Goal: Transaction & Acquisition: Purchase product/service

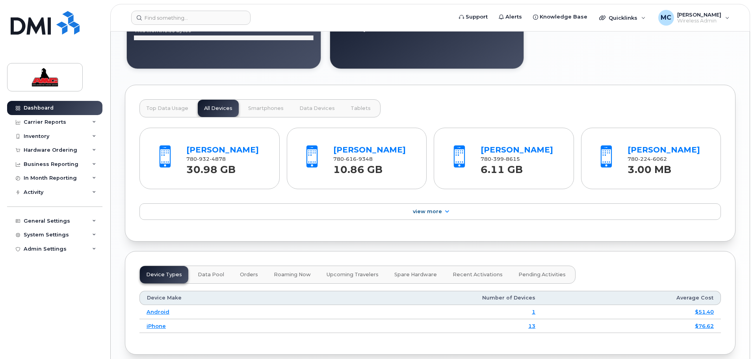
scroll to position [758, 0]
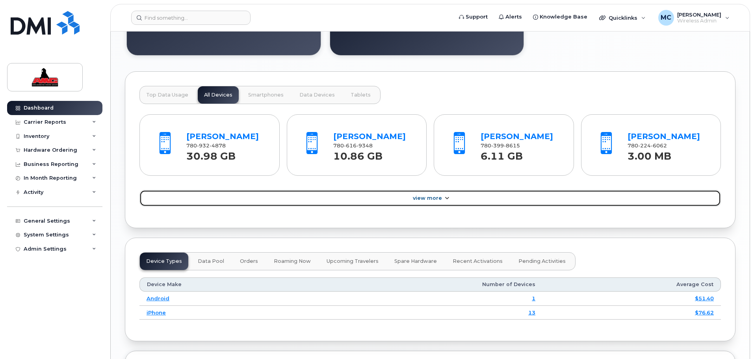
click at [432, 199] on span "View More" at bounding box center [427, 198] width 29 height 6
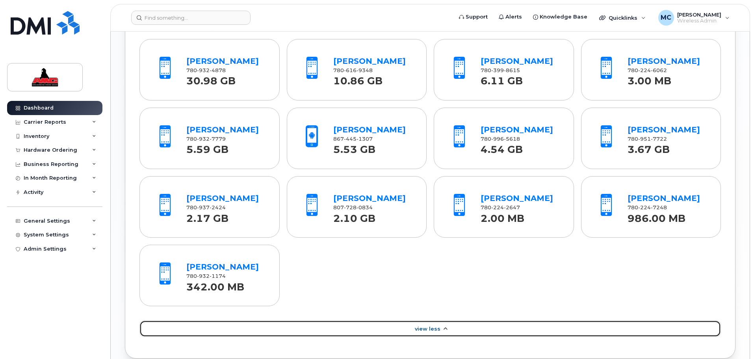
scroll to position [847, 0]
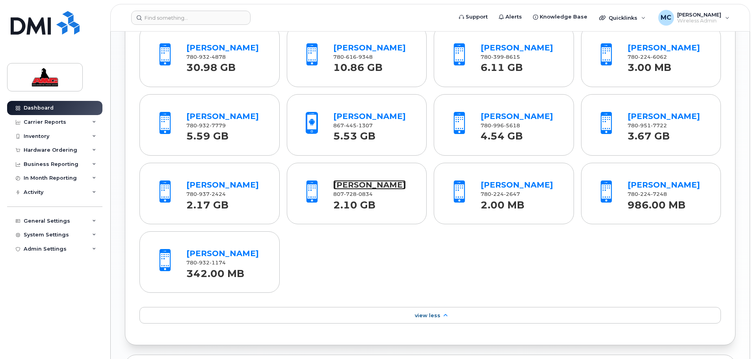
click at [349, 183] on link "Mike Schollie" at bounding box center [369, 184] width 72 height 9
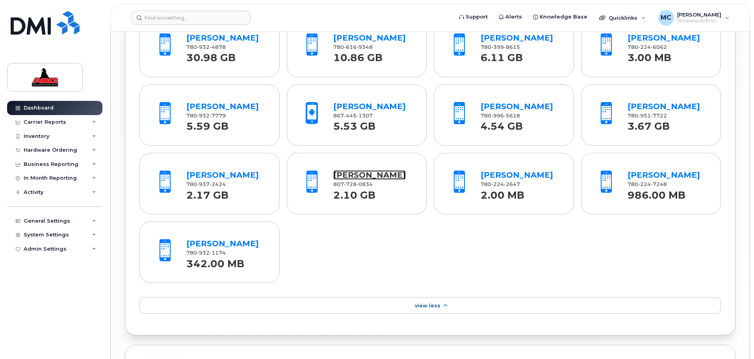
click at [370, 171] on link "Mike Schollie" at bounding box center [369, 174] width 72 height 9
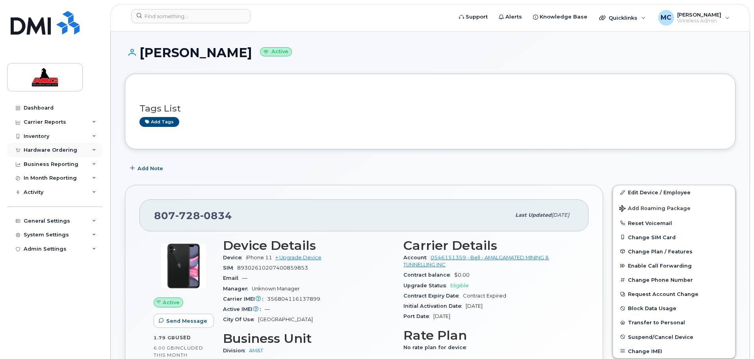
click at [54, 154] on div "Hardware Ordering" at bounding box center [54, 150] width 95 height 14
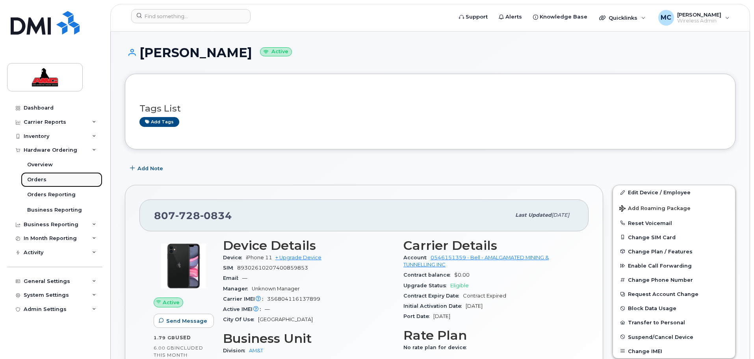
click at [43, 181] on div "Orders" at bounding box center [36, 179] width 19 height 7
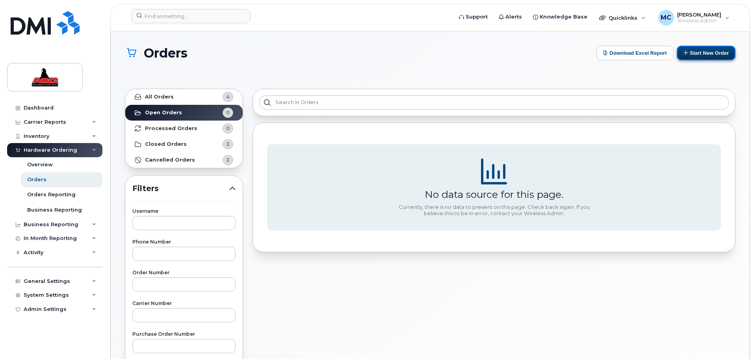
click at [700, 56] on button "Start New Order" at bounding box center [706, 53] width 59 height 15
click at [704, 49] on button "Start New Order" at bounding box center [706, 53] width 59 height 15
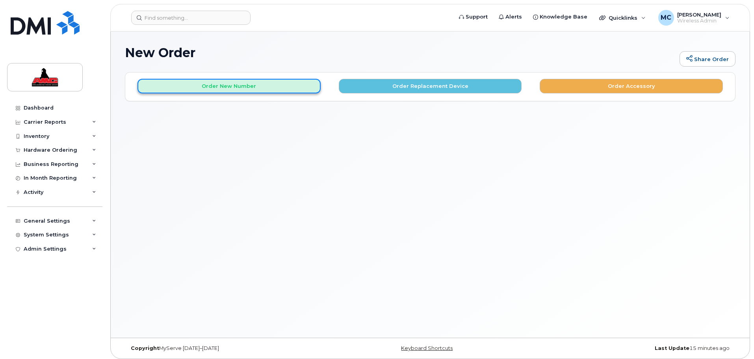
click at [196, 90] on button "Order New Number" at bounding box center [228, 86] width 183 height 15
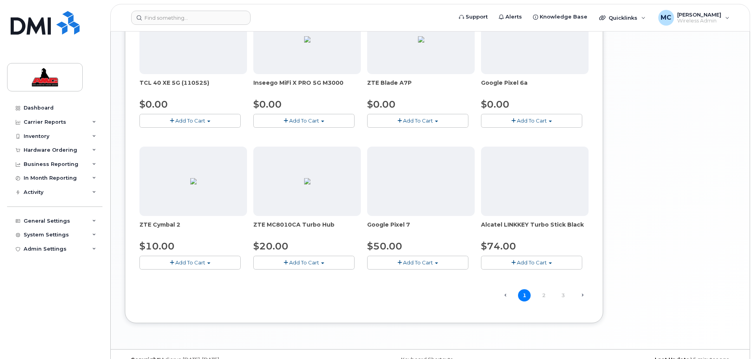
scroll to position [449, 0]
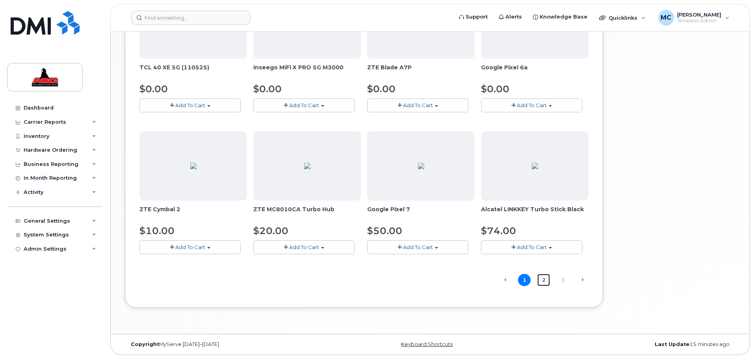
click at [545, 278] on link "2" at bounding box center [543, 280] width 13 height 12
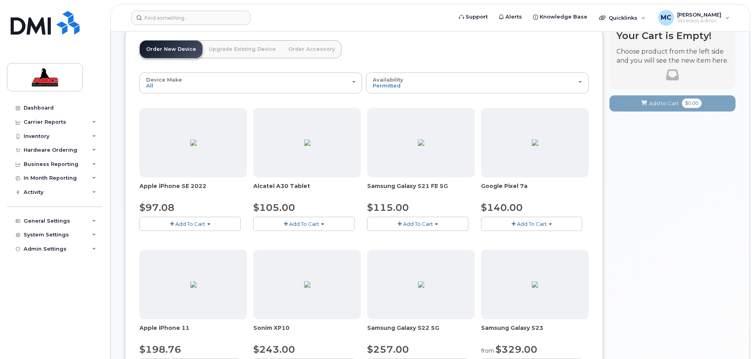
scroll to position [0, 0]
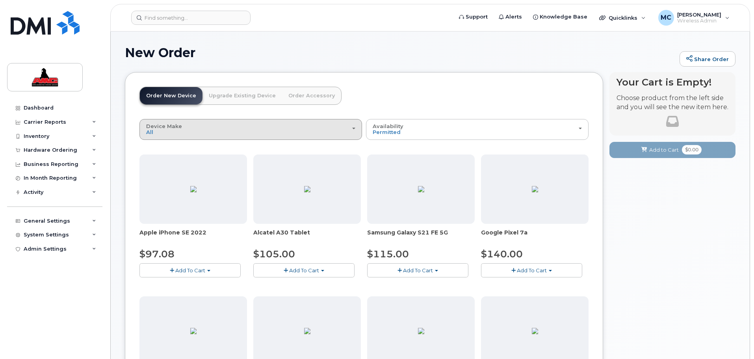
click at [156, 132] on div "Device Make All Aircard Android Cell Phone HUB iPhone Modem Tablet Unknown" at bounding box center [250, 129] width 209 height 12
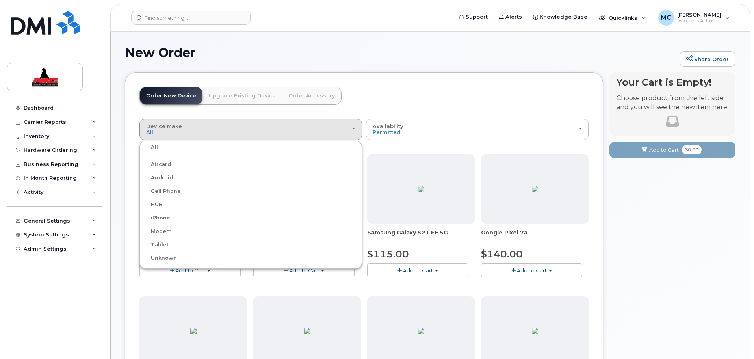
click at [156, 218] on label "iPhone" at bounding box center [155, 217] width 29 height 9
click at [0, 0] on input "iPhone" at bounding box center [0, 0] width 0 height 0
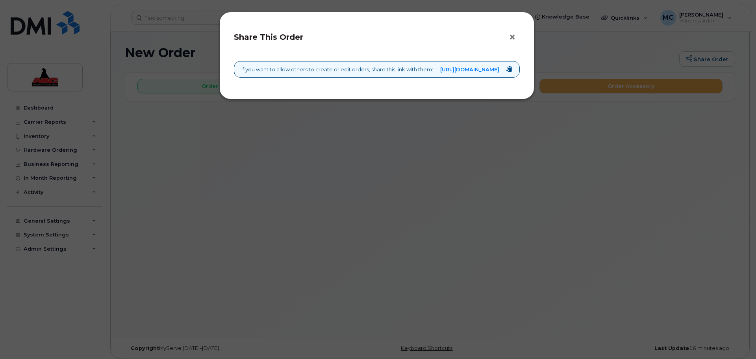
click at [510, 34] on button "×" at bounding box center [514, 38] width 11 height 12
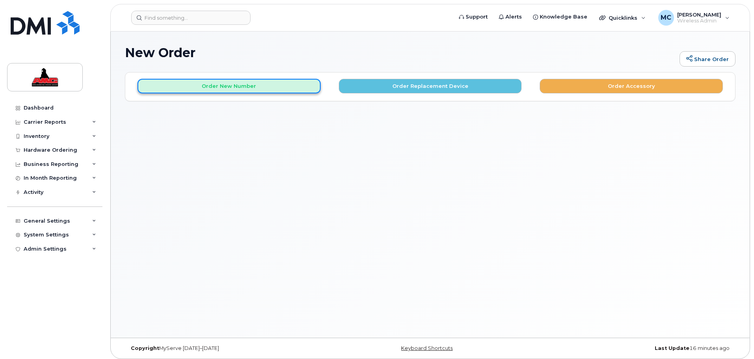
click at [207, 91] on button "Order New Number" at bounding box center [228, 86] width 183 height 15
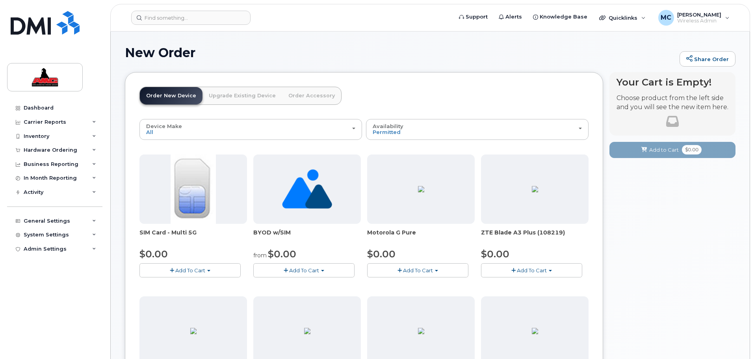
click at [327, 269] on button "Add To Cart" at bounding box center [303, 270] width 101 height 14
click at [208, 266] on button "Add To Cart" at bounding box center [189, 270] width 101 height 14
click at [299, 271] on span "Add To Cart" at bounding box center [304, 270] width 30 height 6
click at [301, 285] on link "$0.00 - New Activation" at bounding box center [296, 285] width 82 height 10
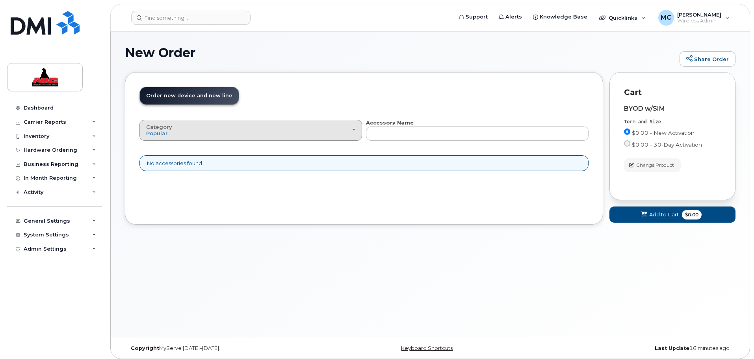
click at [174, 129] on div "Category Popular" at bounding box center [250, 130] width 209 height 12
click at [359, 82] on div "Order New Device Upgrade Existing Device Order Accessory Order new device and n…" at bounding box center [364, 148] width 478 height 152
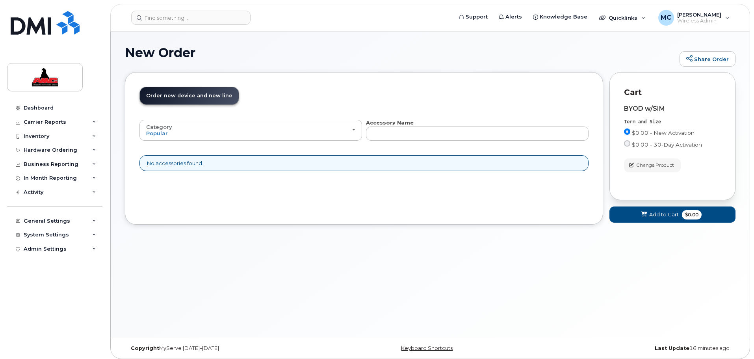
click at [252, 162] on div "No accessories found." at bounding box center [363, 163] width 449 height 16
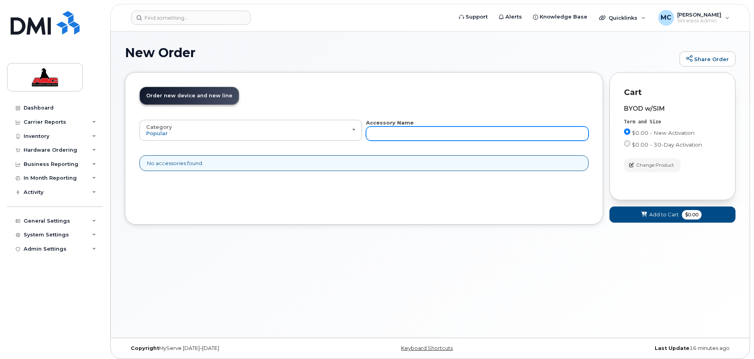
click at [392, 132] on input "text" at bounding box center [477, 133] width 223 height 14
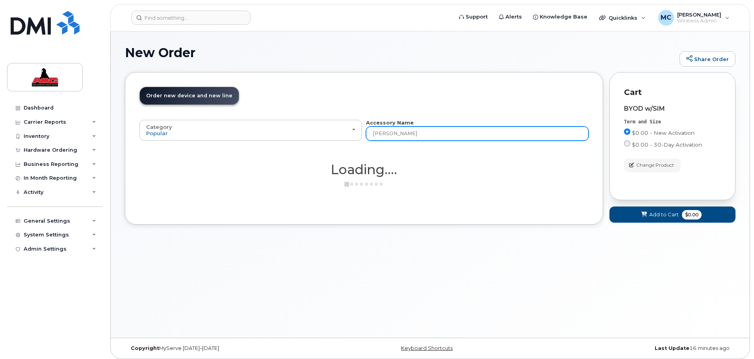
type input "Curtis Moir"
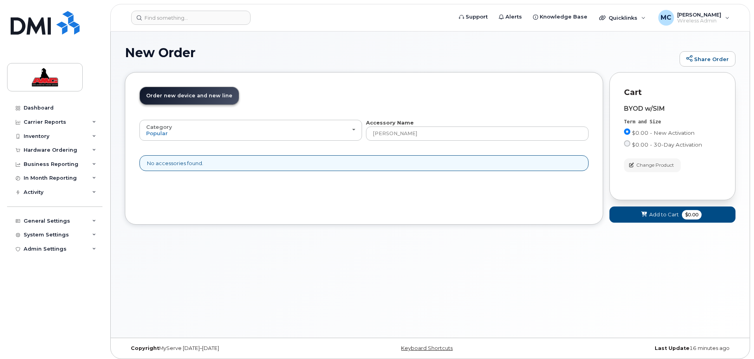
click at [691, 247] on div "New Order Share Order × Share This Order If you want to allow others to create …" at bounding box center [430, 185] width 639 height 306
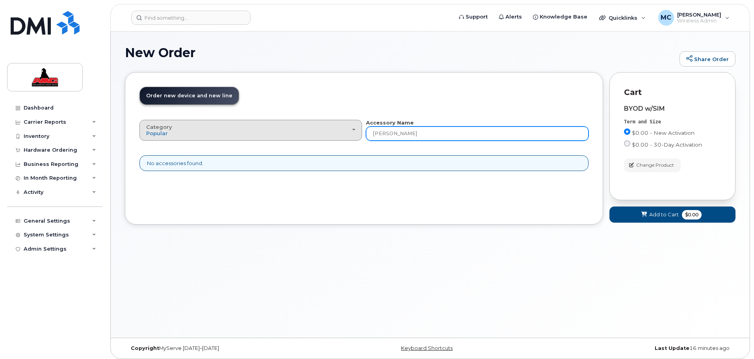
drag, startPoint x: 454, startPoint y: 134, endPoint x: 336, endPoint y: 134, distance: 117.4
click at [336, 134] on div "Category Popular All Accessory Name Curtis Moir" at bounding box center [363, 130] width 449 height 22
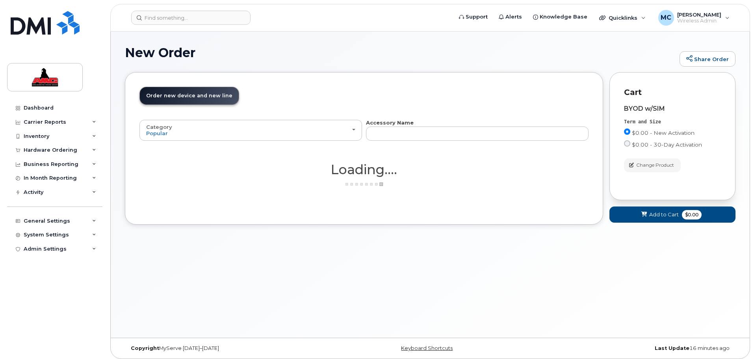
click at [199, 97] on span "Order new device and new line" at bounding box center [189, 96] width 86 height 6
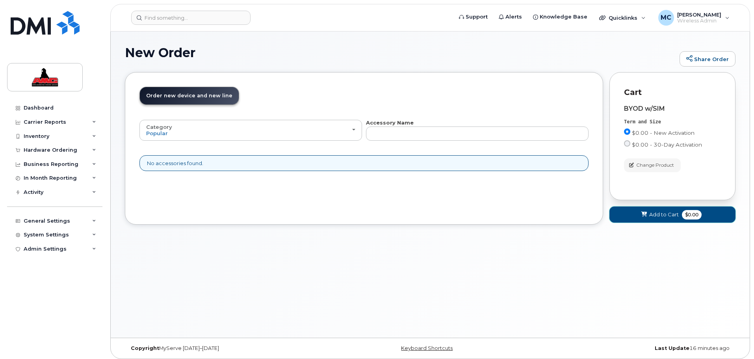
click at [657, 218] on span "Add to Cart" at bounding box center [664, 214] width 30 height 7
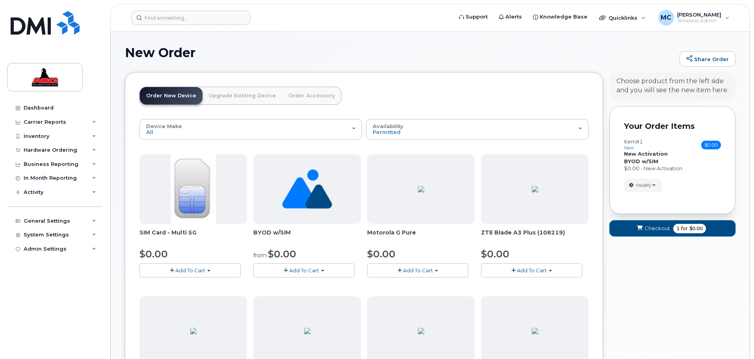
click at [656, 230] on span "Checkout" at bounding box center [657, 228] width 26 height 7
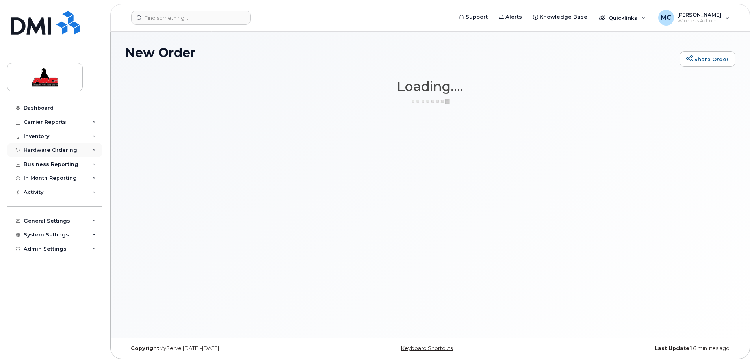
click at [36, 149] on div "Hardware Ordering" at bounding box center [51, 150] width 54 height 6
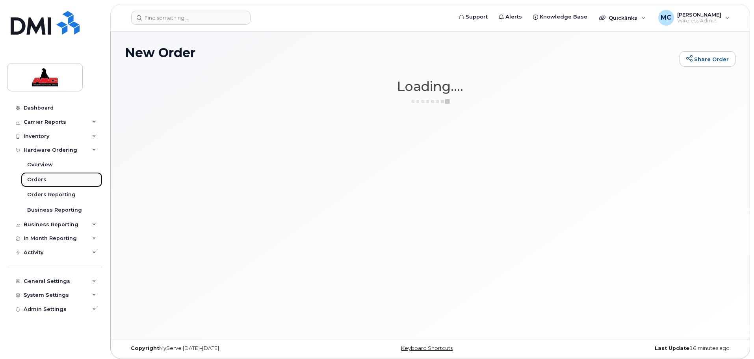
click at [41, 176] on div "Orders" at bounding box center [36, 179] width 19 height 7
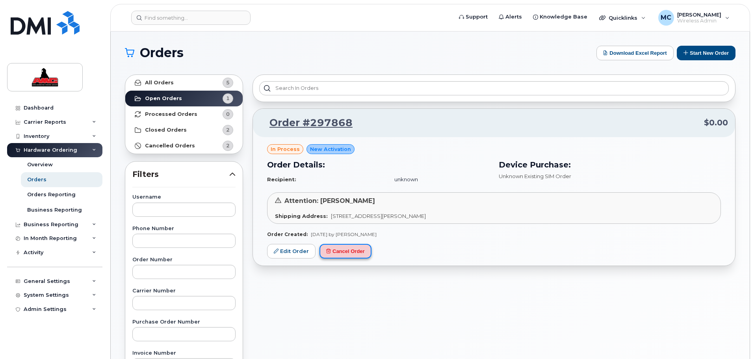
click at [347, 252] on button "Cancel Order" at bounding box center [345, 251] width 52 height 15
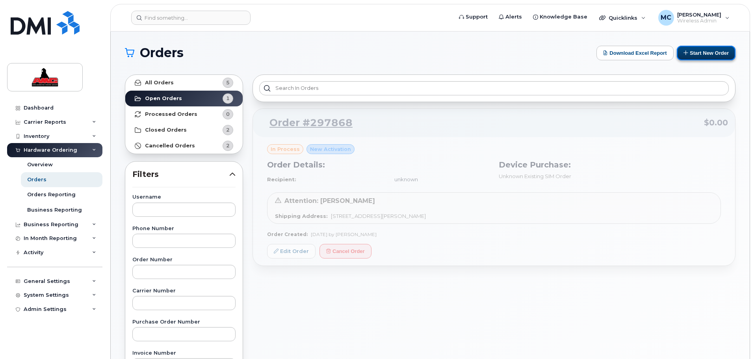
click at [715, 53] on button "Start New Order" at bounding box center [706, 53] width 59 height 15
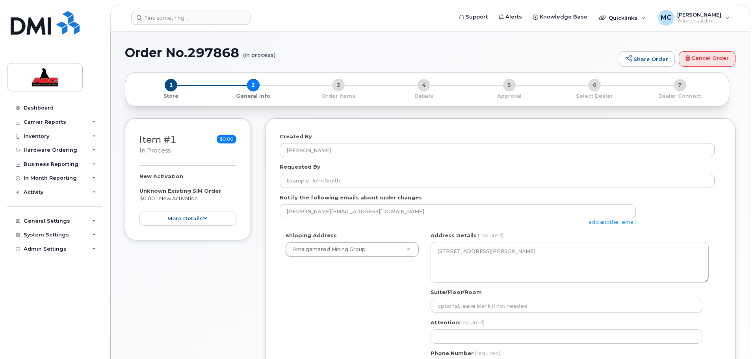
select select
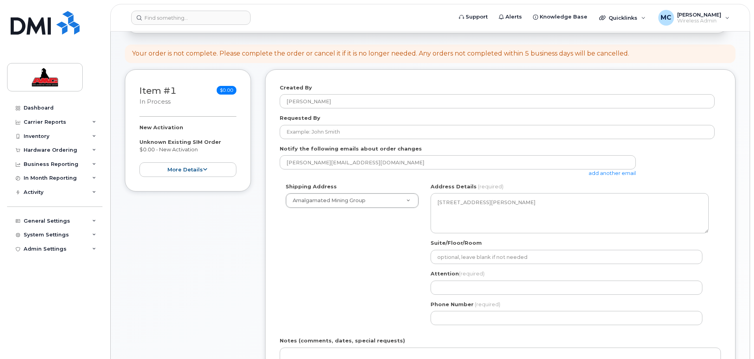
scroll to position [79, 0]
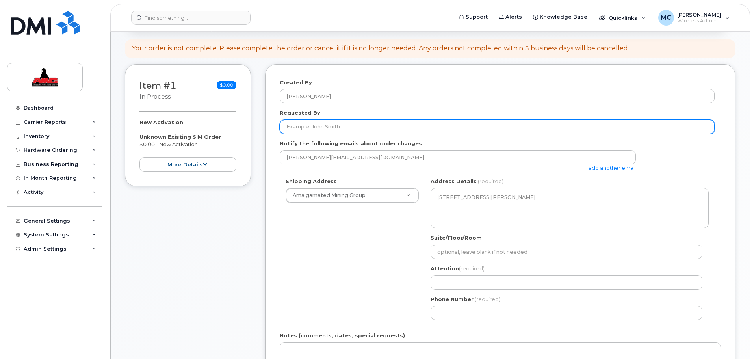
click at [332, 128] on input "Requested By" at bounding box center [497, 127] width 435 height 14
type input "[PERSON_NAME]"
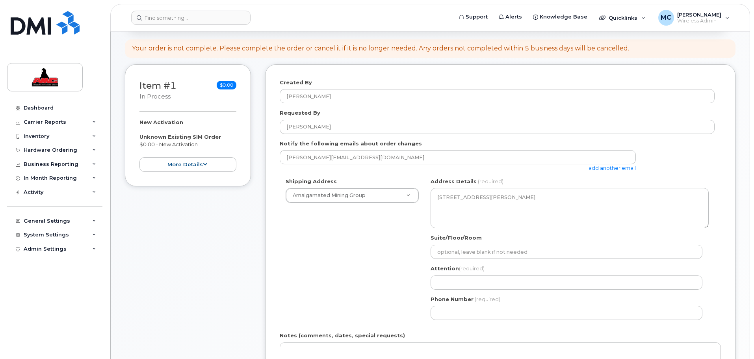
click at [348, 243] on div "Shipping Address Amalgamated Mining Group Amalgamated Mining Group AB [GEOGRAPH…" at bounding box center [497, 252] width 435 height 148
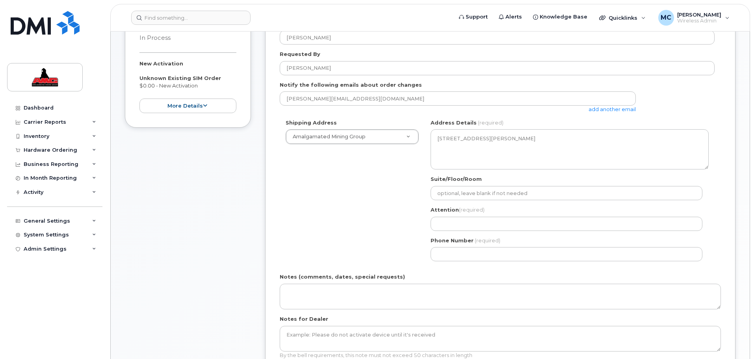
scroll to position [138, 0]
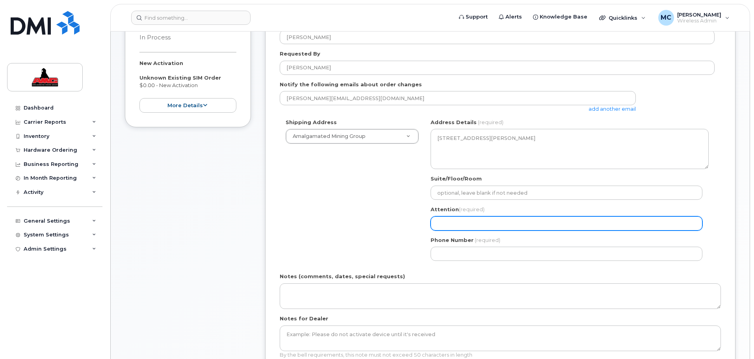
click at [468, 227] on input "Attention (required)" at bounding box center [567, 223] width 272 height 14
type input "[PERSON_NAME]"
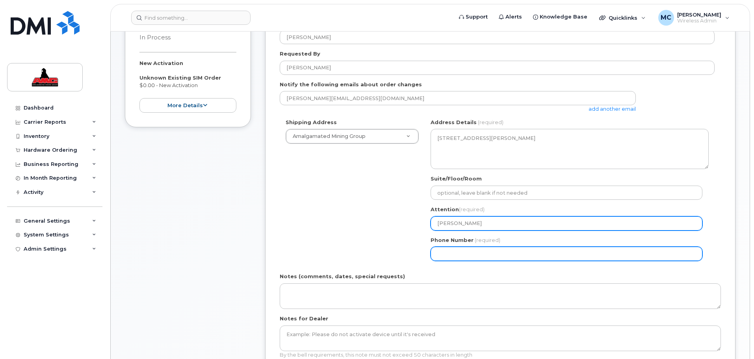
type input "7802371105"
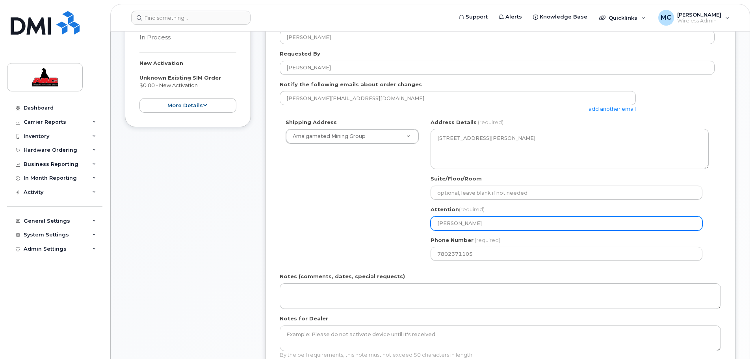
select select
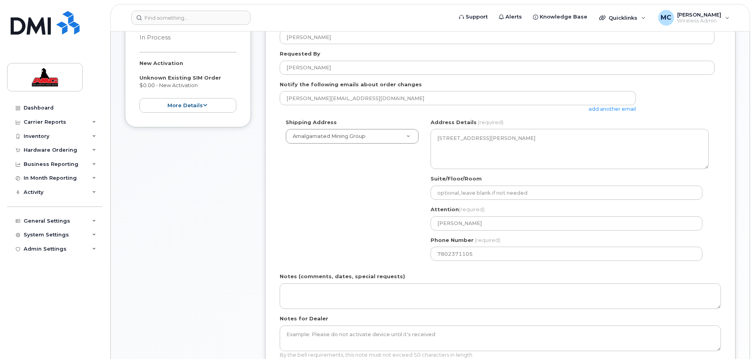
click at [369, 221] on div "Shipping Address Amalgamated Mining Group Amalgamated Mining Group AB Edmonton …" at bounding box center [497, 193] width 435 height 148
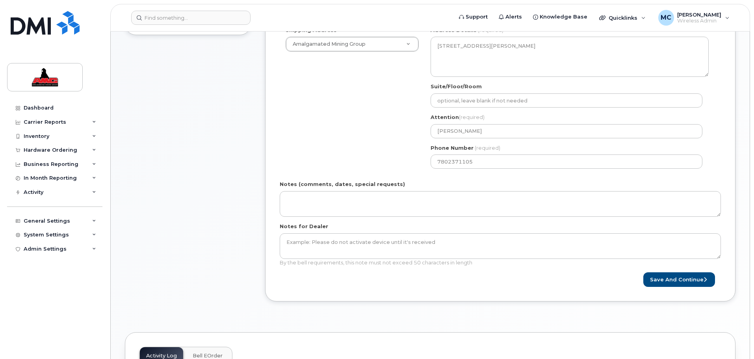
scroll to position [238, 0]
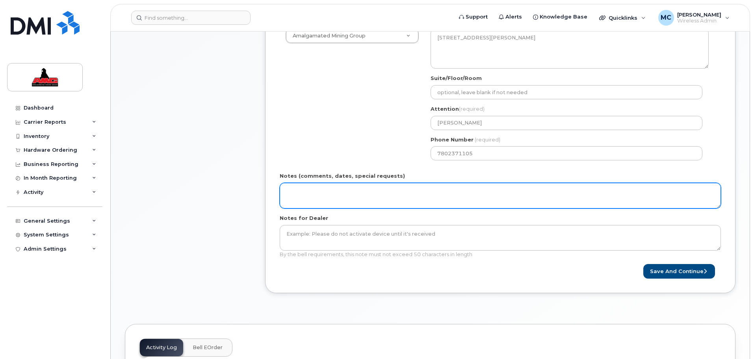
click at [296, 193] on textarea "Notes (comments, dates, special requests)" at bounding box center [500, 196] width 441 height 26
type textarea "require a new phone number with SIM card."
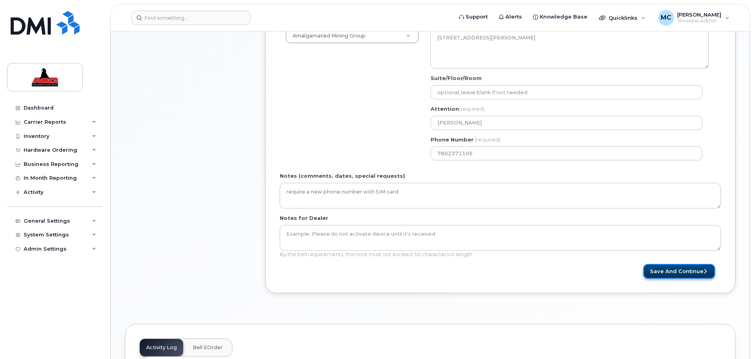
click at [698, 274] on button "Save and Continue" at bounding box center [679, 271] width 72 height 15
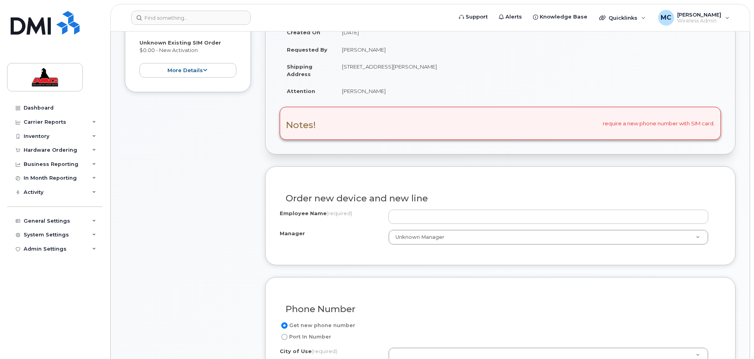
scroll to position [177, 0]
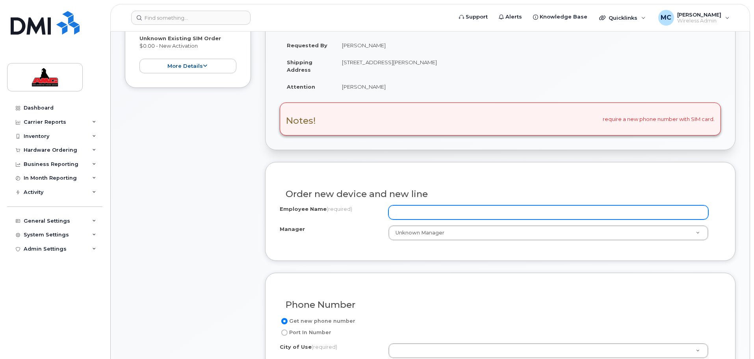
click at [408, 206] on input "Employee Name (required)" at bounding box center [548, 212] width 320 height 14
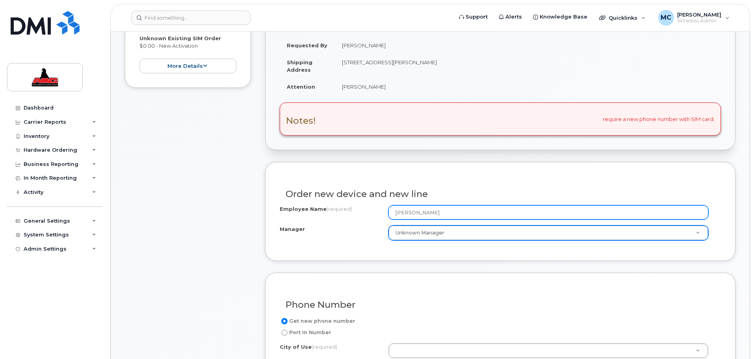
type input "Curtis Moir"
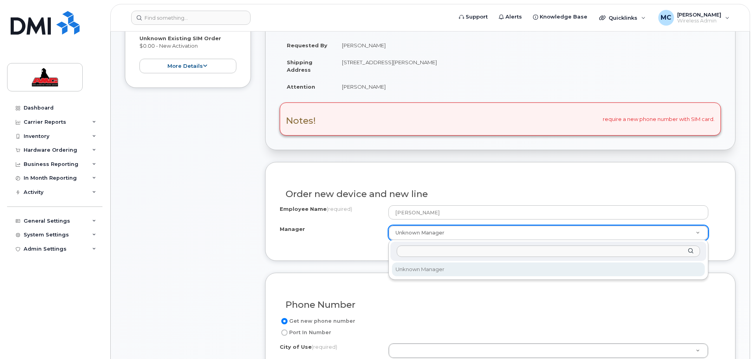
click at [442, 253] on input "Manager" at bounding box center [548, 250] width 303 height 11
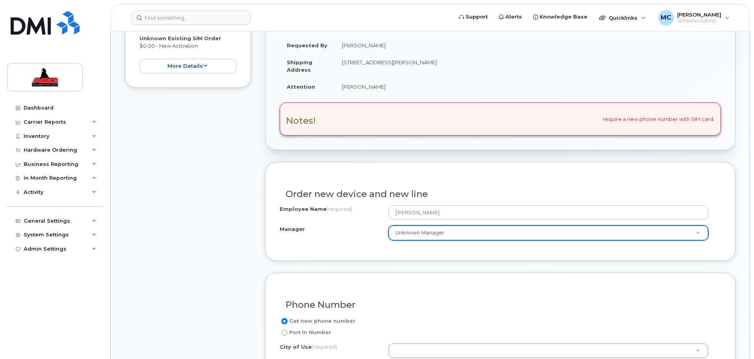
click at [440, 240] on div "Unknown Manager Manager" at bounding box center [548, 232] width 320 height 15
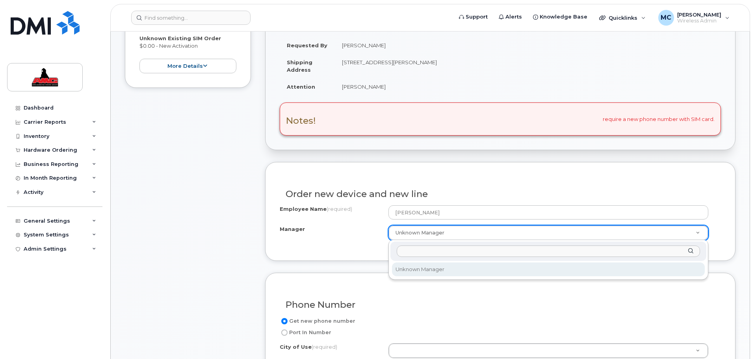
click at [430, 248] on input "Manager" at bounding box center [548, 250] width 303 height 11
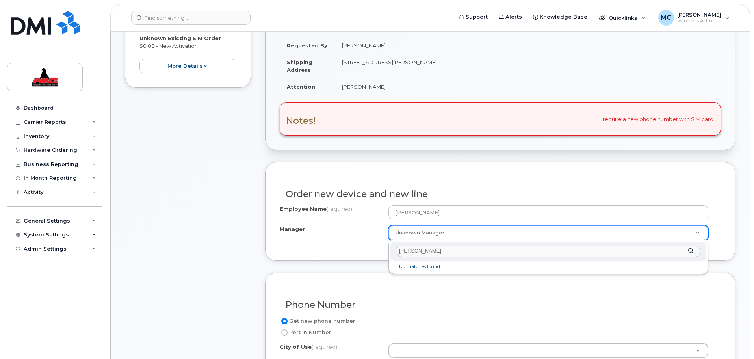
type input "David Coyle"
click at [436, 267] on li "No matches found" at bounding box center [548, 266] width 313 height 8
drag, startPoint x: 437, startPoint y: 252, endPoint x: 300, endPoint y: 252, distance: 137.1
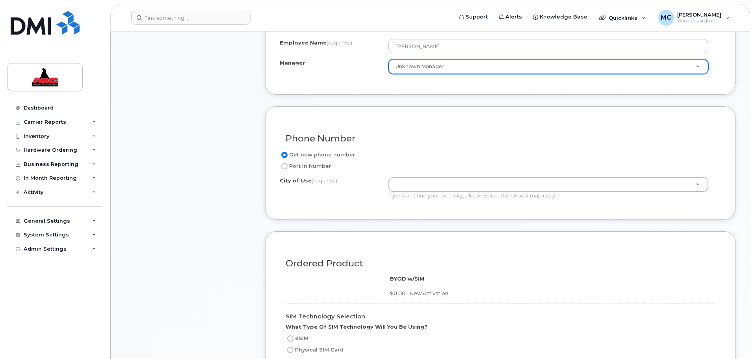
scroll to position [345, 0]
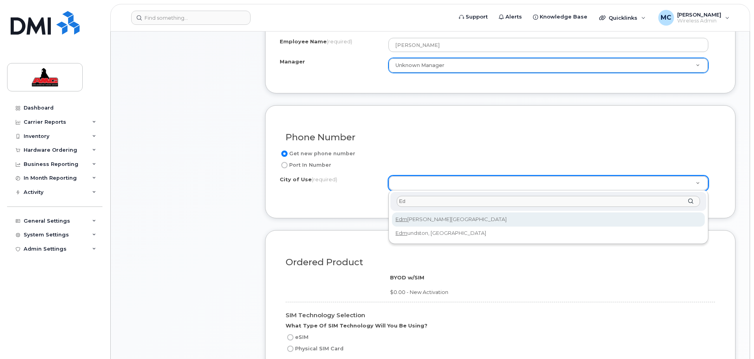
type input "E"
type input "edm"
type input "182"
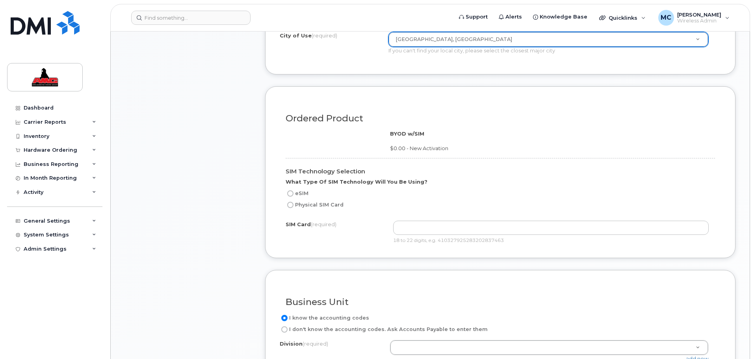
scroll to position [492, 0]
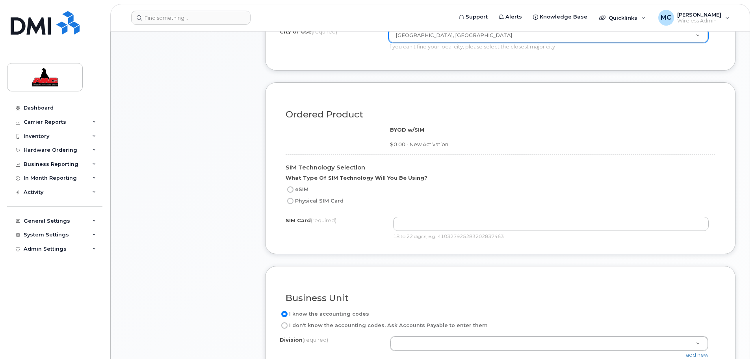
click at [290, 201] on input "Physical SIM Card" at bounding box center [290, 201] width 6 height 6
radio input "true"
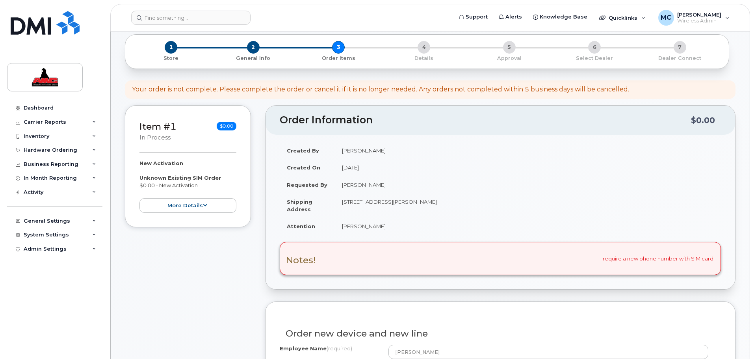
scroll to position [0, 0]
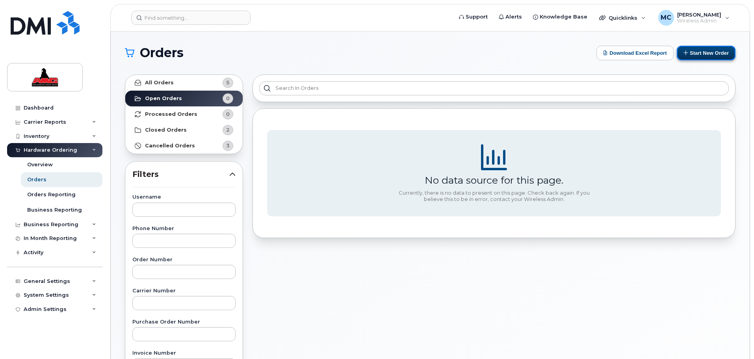
click at [696, 48] on button "Start New Order" at bounding box center [706, 53] width 59 height 15
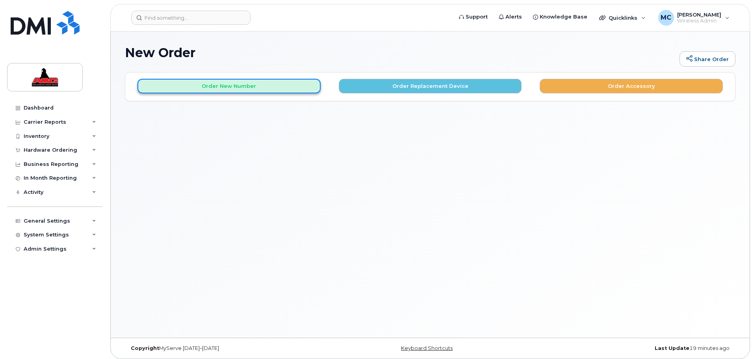
click at [205, 84] on button "Order New Number" at bounding box center [228, 86] width 183 height 15
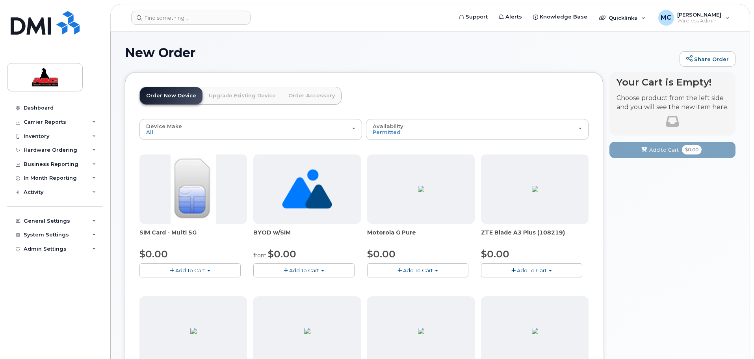
click at [199, 265] on button "Add To Cart" at bounding box center [189, 270] width 101 height 14
click at [187, 284] on link "$0.00 - New Activation" at bounding box center [178, 285] width 75 height 10
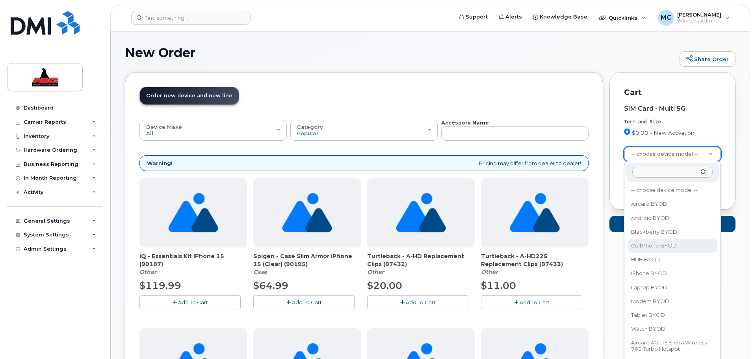
select select "2457"
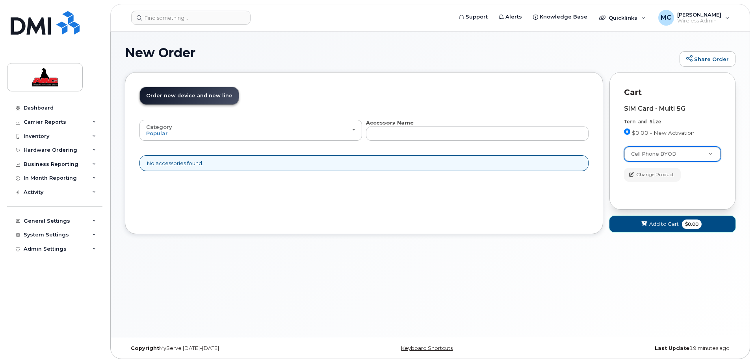
click at [670, 223] on span "Add to Cart" at bounding box center [664, 223] width 30 height 7
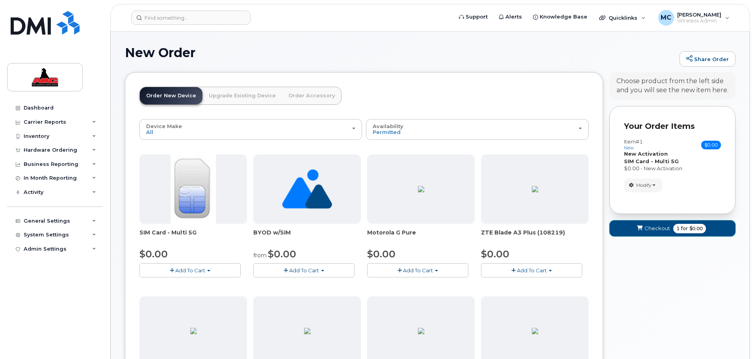
click at [664, 225] on span "Checkout" at bounding box center [657, 228] width 26 height 7
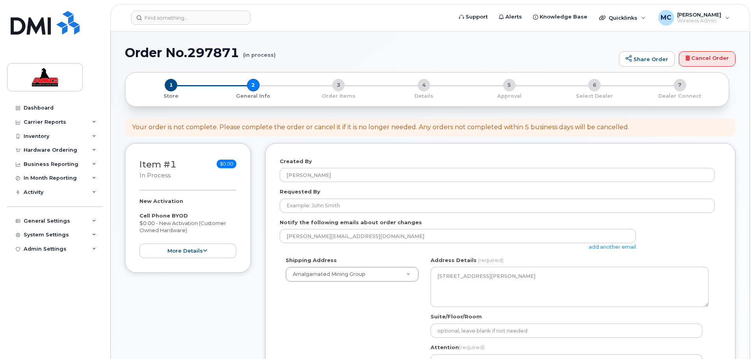
select select
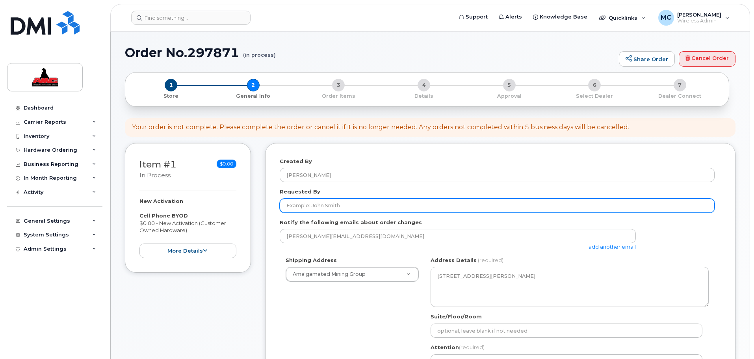
click at [385, 206] on input "Requested By" at bounding box center [497, 206] width 435 height 14
type input "[PERSON_NAME]"
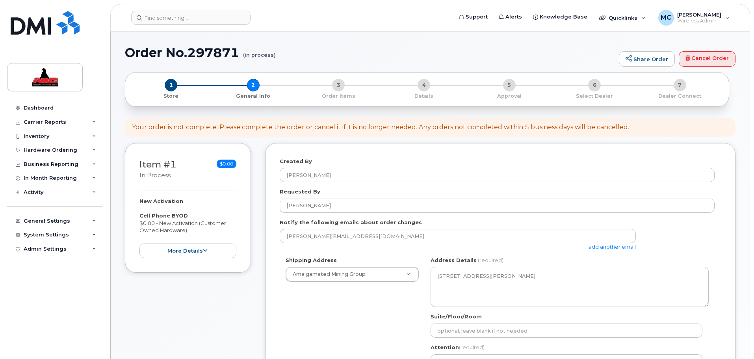
click at [352, 299] on div "Shipping Address Amalgamated Mining Group Amalgamated Mining Group AB [GEOGRAPH…" at bounding box center [497, 330] width 435 height 148
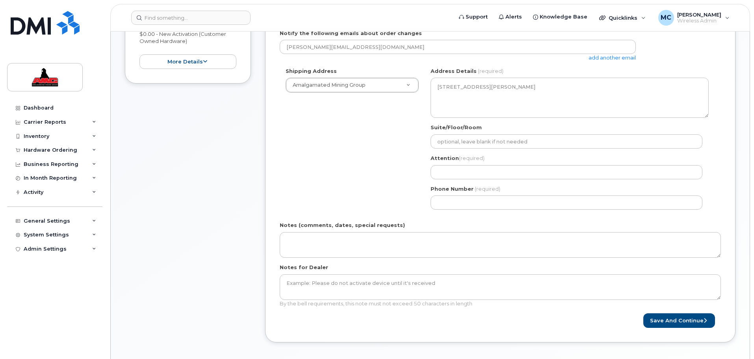
scroll to position [177, 0]
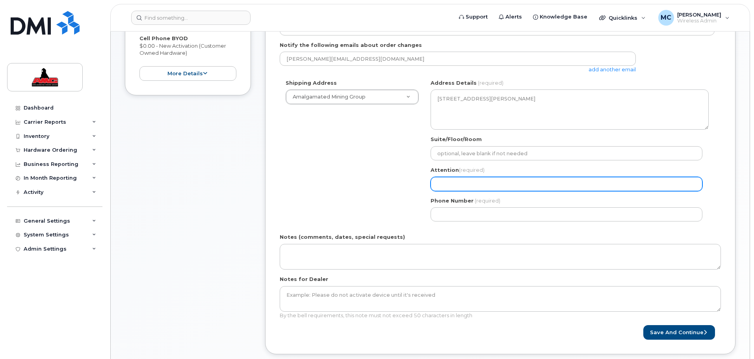
click at [460, 188] on input "Attention (required)" at bounding box center [567, 184] width 272 height 14
type input "[PERSON_NAME]"
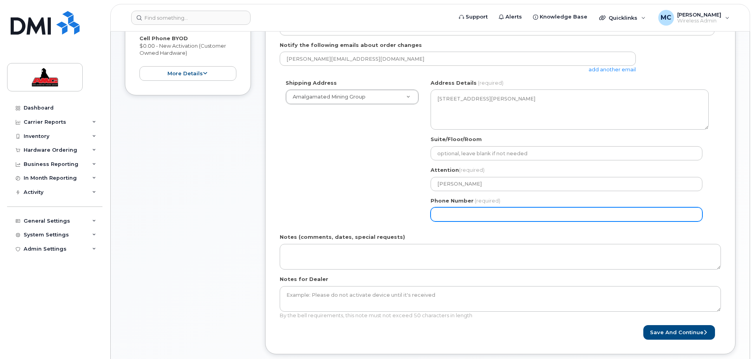
type input "7802371105"
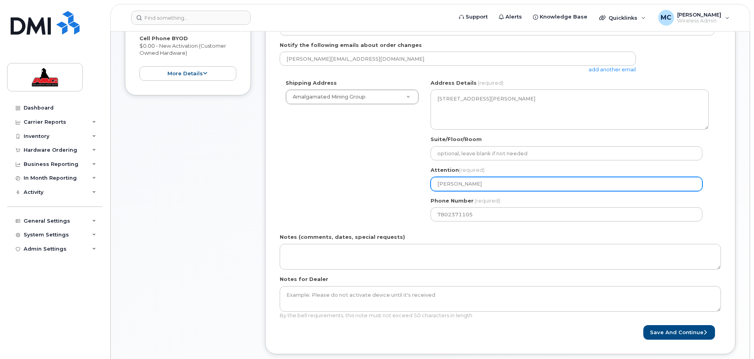
select select
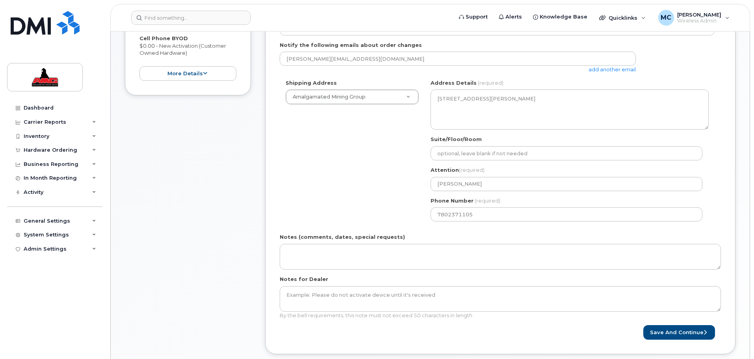
click at [394, 176] on div "Shipping Address Amalgamated Mining Group Amalgamated Mining Group AB [GEOGRAPH…" at bounding box center [497, 153] width 435 height 148
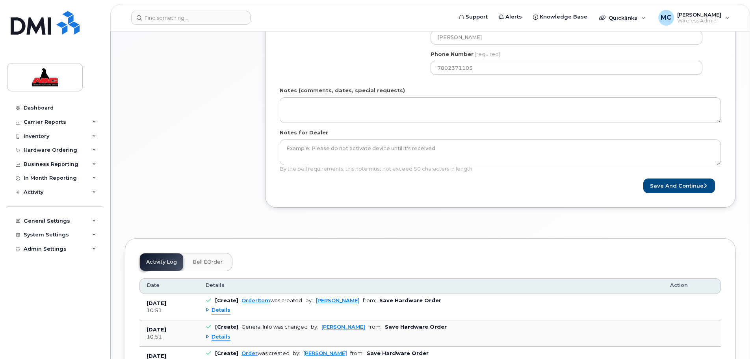
scroll to position [325, 0]
click at [681, 188] on button "Save and Continue" at bounding box center [679, 184] width 72 height 15
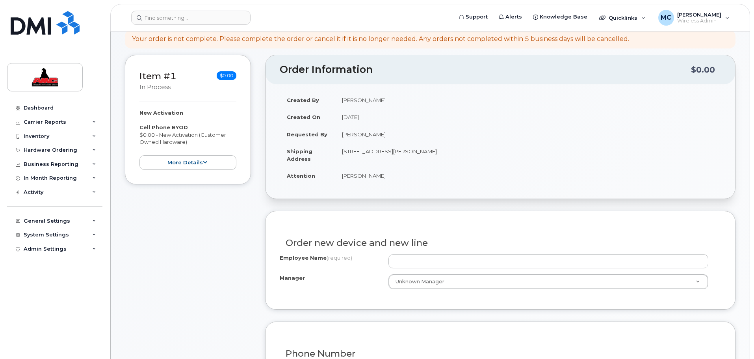
scroll to position [89, 0]
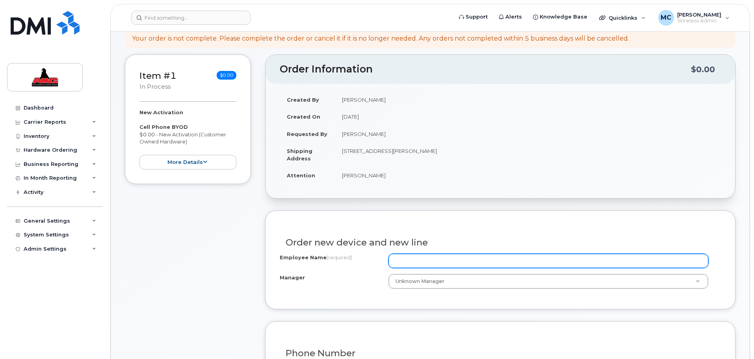
click at [408, 264] on input "Employee Name (required)" at bounding box center [548, 261] width 320 height 14
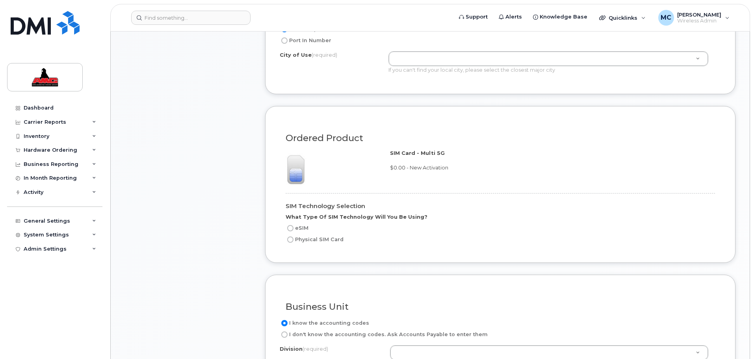
scroll to position [433, 0]
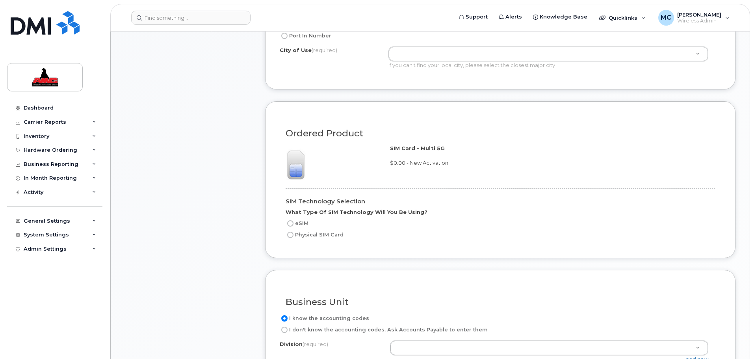
type input "[PERSON_NAME]"
click at [290, 233] on input "Physical SIM Card" at bounding box center [290, 235] width 6 height 6
radio input "true"
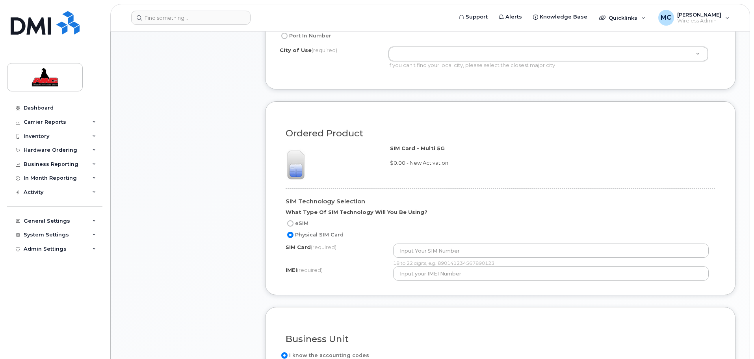
click at [291, 224] on input "eSIM" at bounding box center [290, 223] width 6 height 6
radio input "true"
click at [291, 235] on input "Physical SIM Card" at bounding box center [290, 235] width 6 height 6
radio input "true"
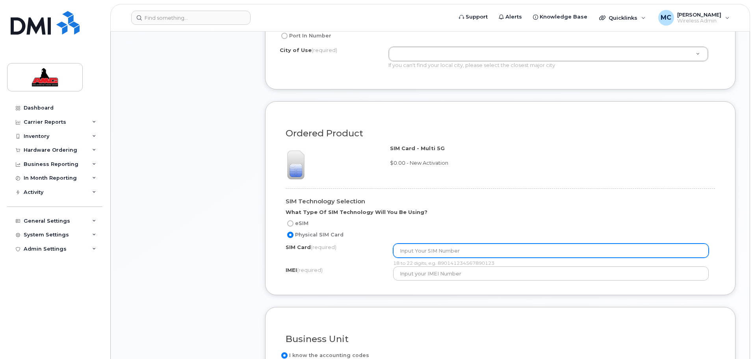
click at [412, 249] on input "text" at bounding box center [551, 250] width 316 height 14
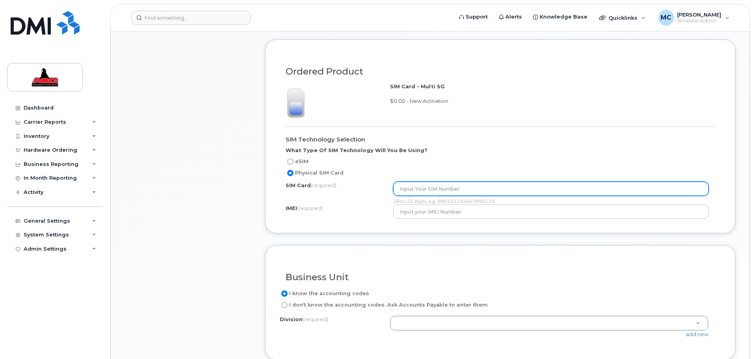
scroll to position [512, 0]
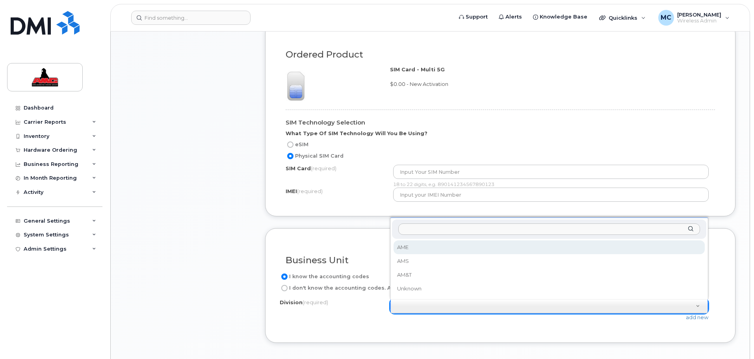
select select "AME"
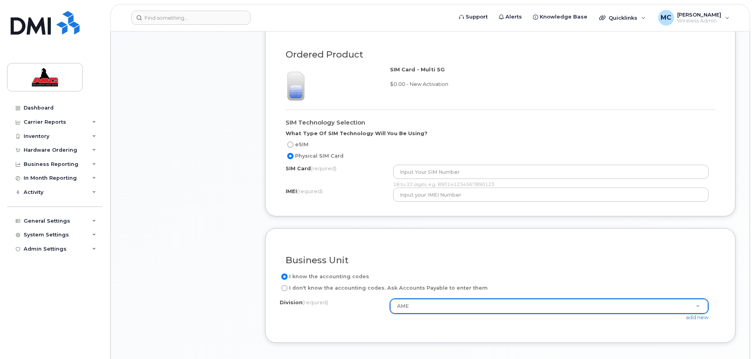
click at [474, 277] on div "I know the accounting codes" at bounding box center [497, 276] width 435 height 9
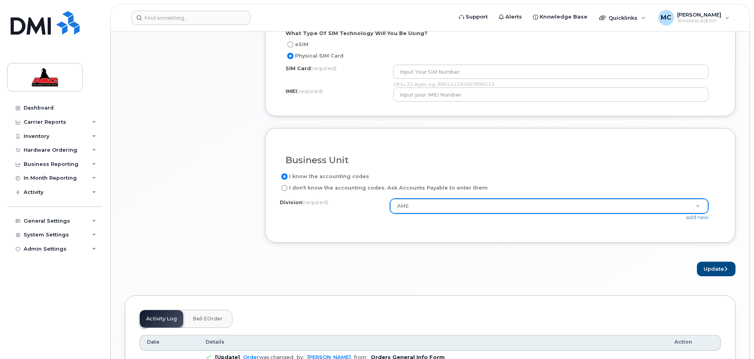
scroll to position [640, 0]
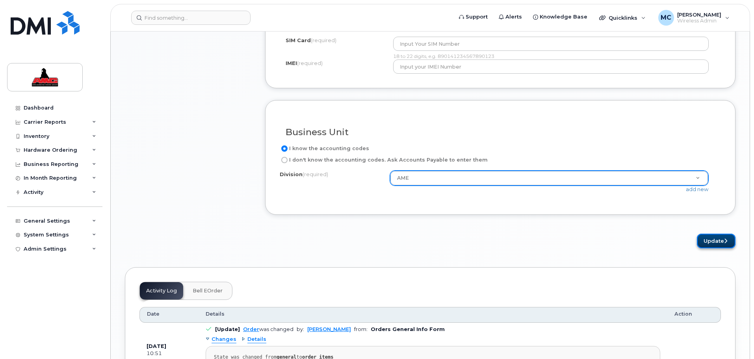
click at [709, 242] on button "Update" at bounding box center [716, 241] width 39 height 15
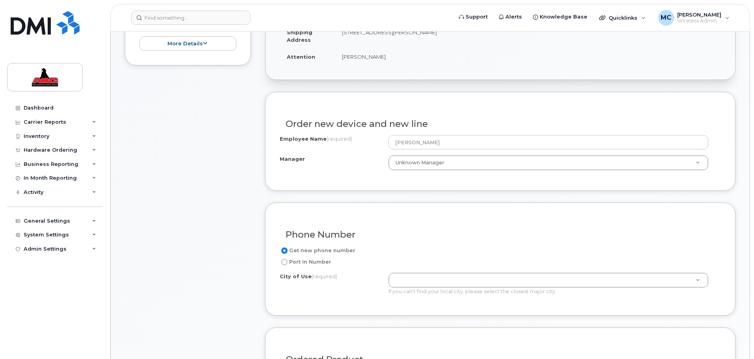
scroll to position [201, 0]
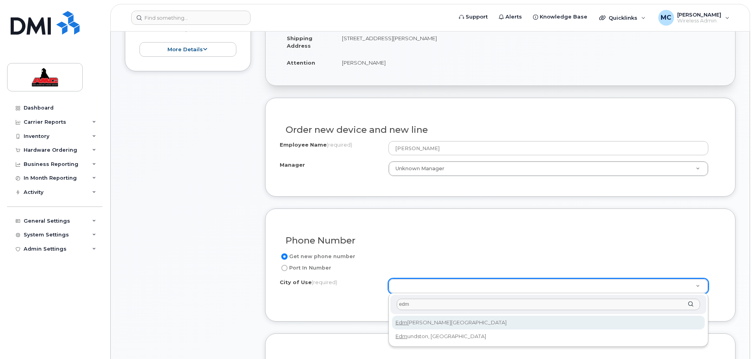
type input "edm"
type input "182"
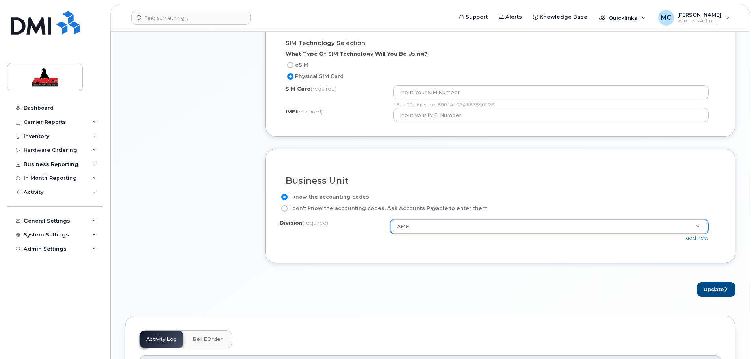
scroll to position [595, 0]
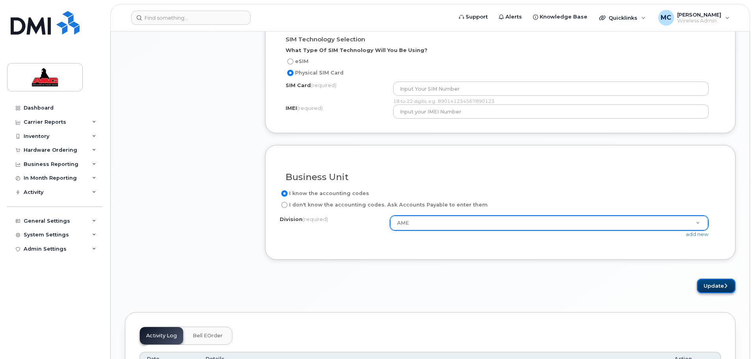
click at [733, 284] on button "Update" at bounding box center [716, 285] width 39 height 15
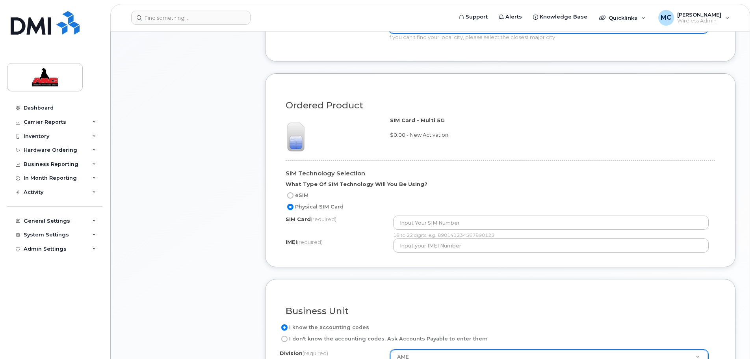
scroll to position [440, 0]
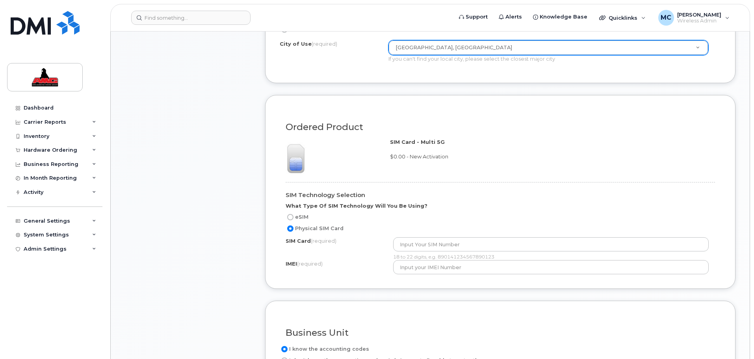
click at [303, 214] on label "eSIM" at bounding box center [297, 216] width 23 height 9
click at [293, 214] on input "eSIM" at bounding box center [290, 217] width 6 height 6
radio input "true"
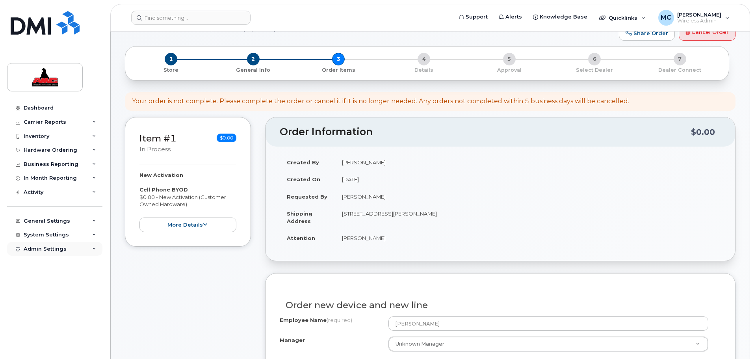
scroll to position [16, 0]
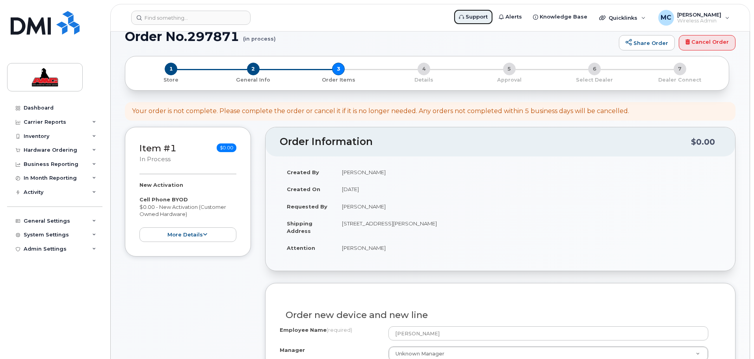
click at [483, 15] on span "Support" at bounding box center [477, 17] width 22 height 8
